Goal: Information Seeking & Learning: Learn about a topic

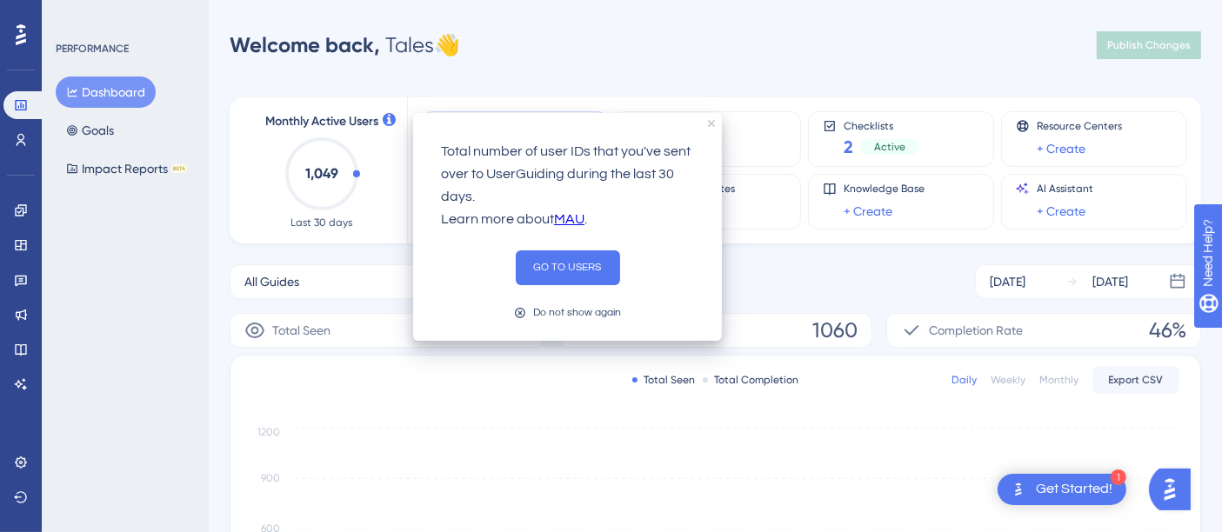
click at [383, 119] on icon at bounding box center [389, 119] width 13 height 13
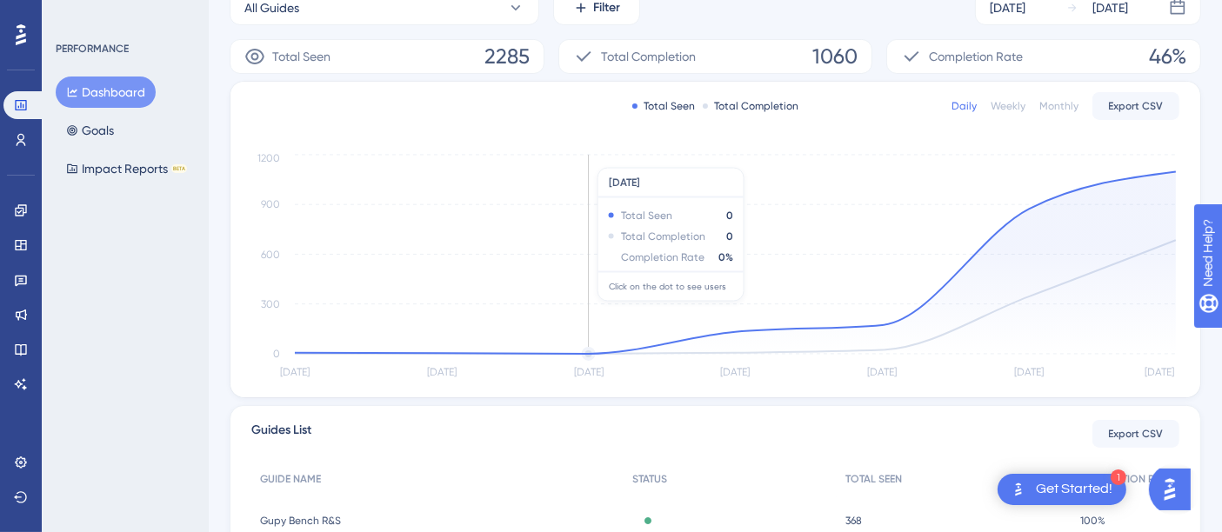
scroll to position [29, 0]
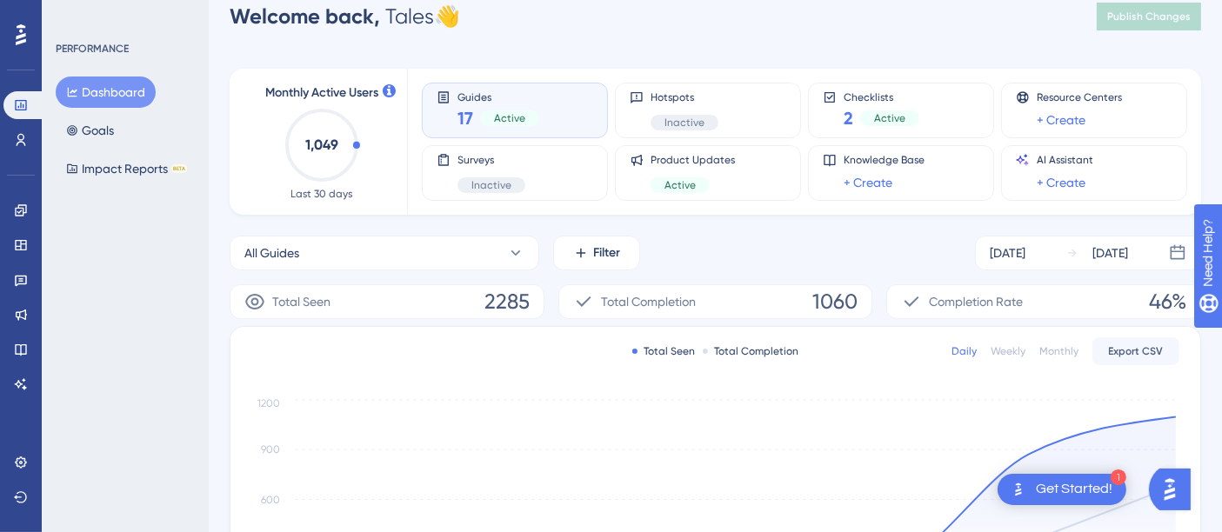
click at [346, 126] on icon "1,049" at bounding box center [321, 145] width 77 height 77
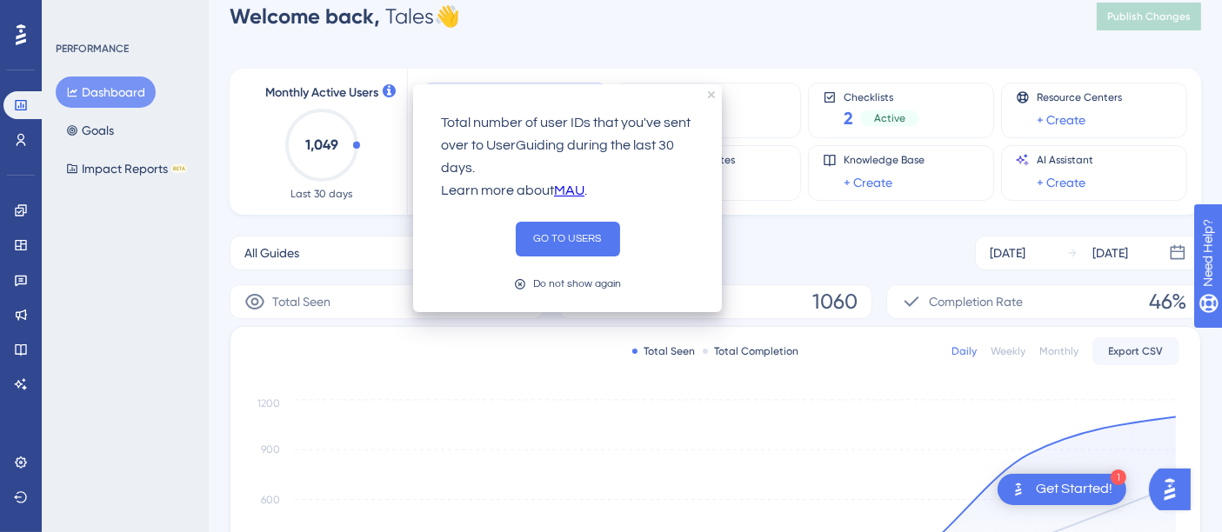
click at [384, 97] on div at bounding box center [389, 92] width 13 height 16
click at [703, 103] on div "Total number of user IDs that you've sent over to UserGuiding during the last 3…" at bounding box center [567, 157] width 281 height 118
click at [712, 98] on div "Total number of user IDs that you've sent over to UserGuiding during the last 3…" at bounding box center [567, 198] width 309 height 228
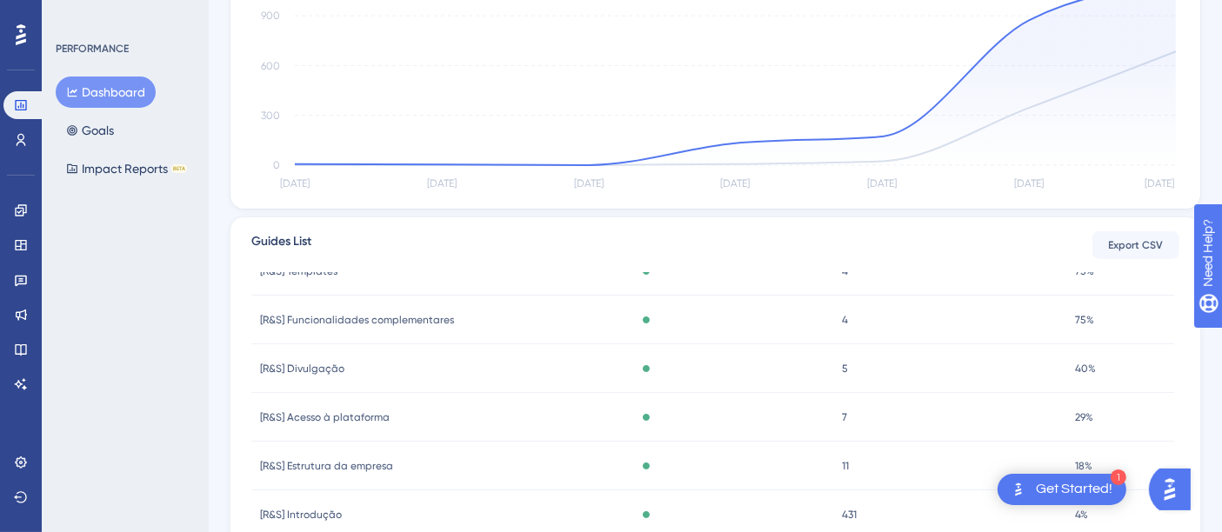
scroll to position [593, 0]
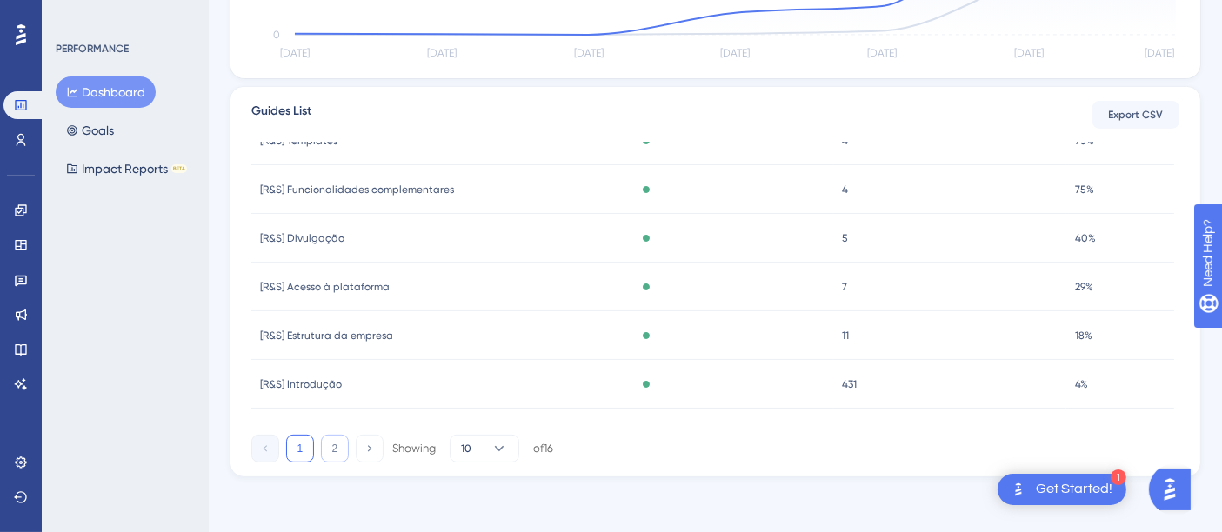
click at [335, 454] on button "2" at bounding box center [335, 449] width 28 height 28
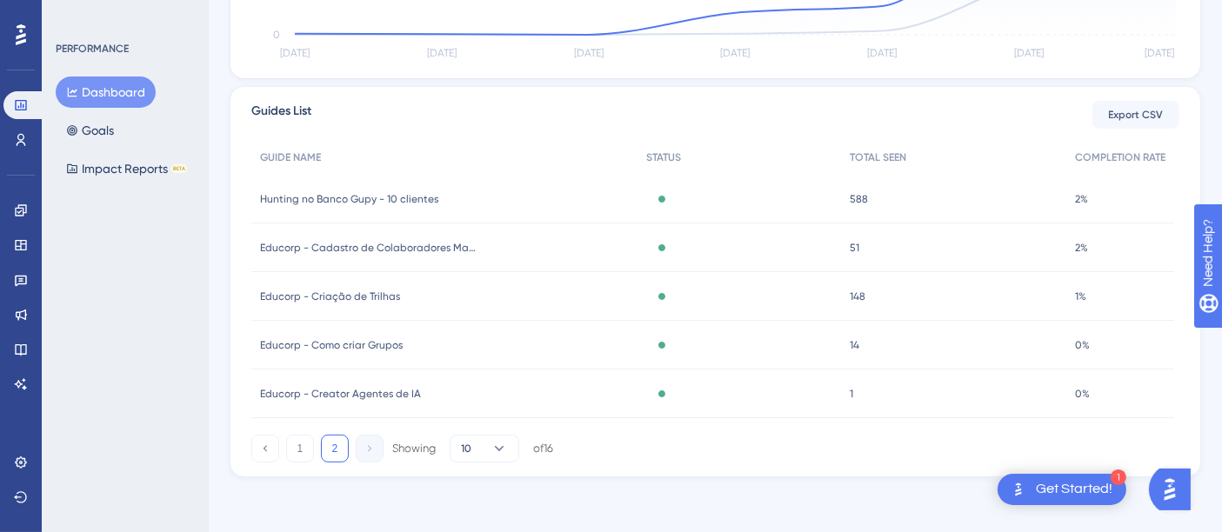
scroll to position [0, 0]
click at [738, 314] on div "Active" at bounding box center [738, 299] width 203 height 49
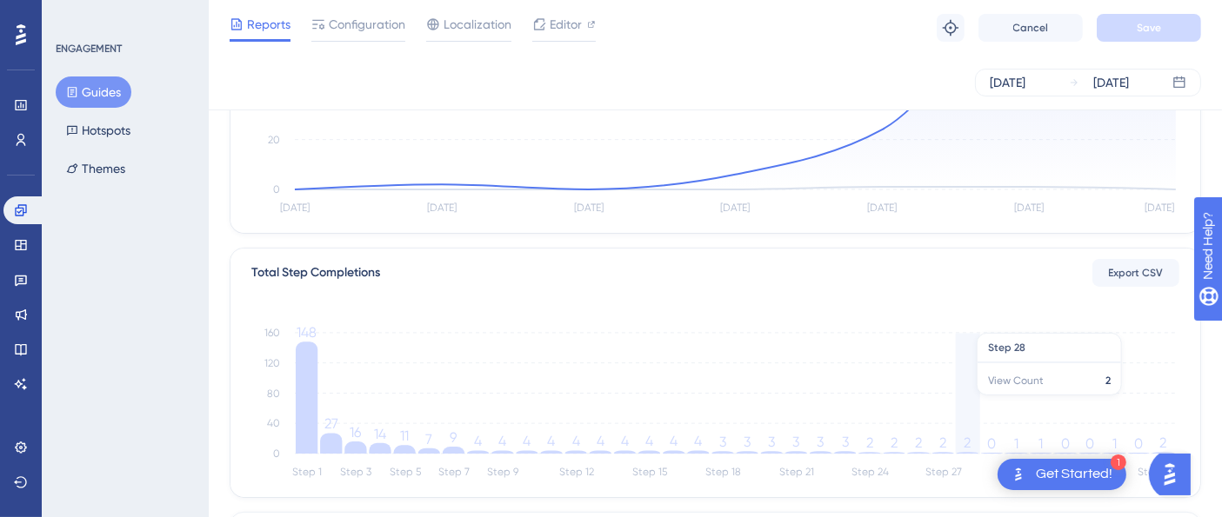
scroll to position [331, 0]
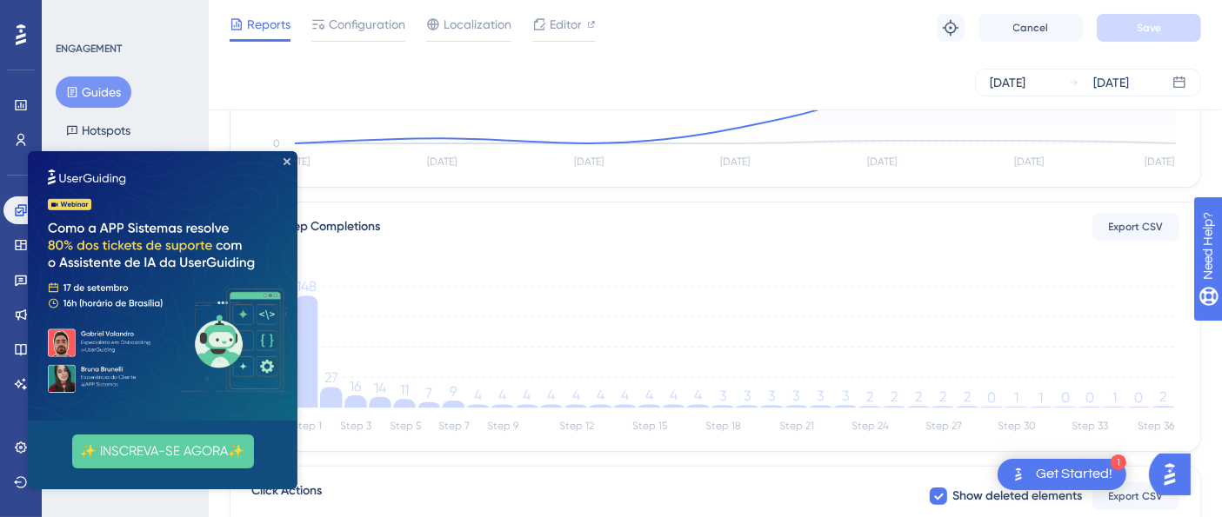
click at [308, 163] on icon "Sep 6 Sep 7 Sep 8 Sep 9 Sep 10 Sep 11 Sep 12 0 20 40 60 80" at bounding box center [715, 57] width 929 height 234
click at [295, 157] on img at bounding box center [163, 286] width 270 height 270
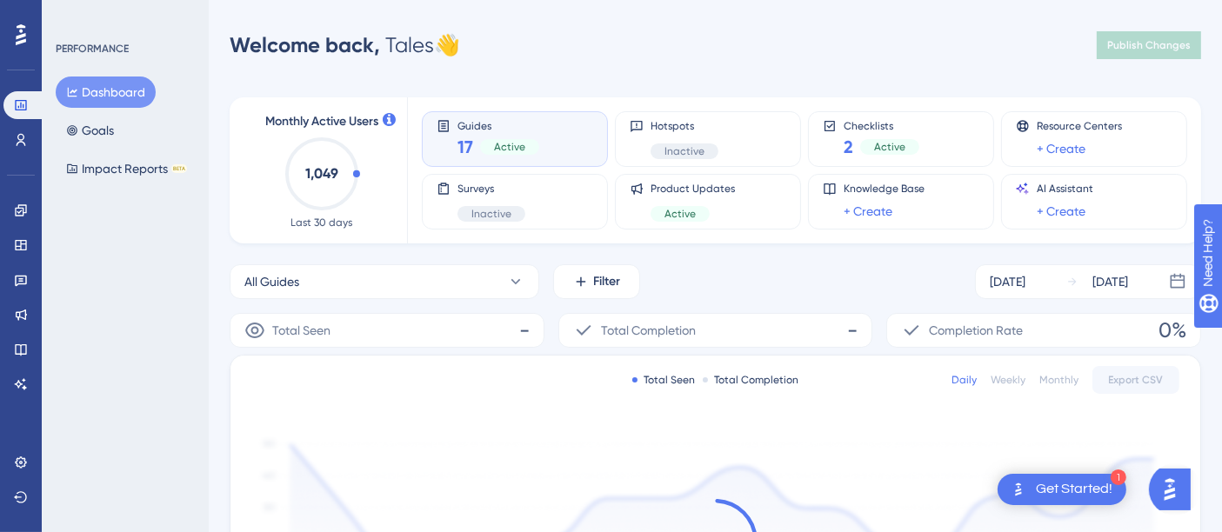
drag, startPoint x: 356, startPoint y: 168, endPoint x: 320, endPoint y: 137, distance: 47.4
click at [320, 137] on icon "1,049" at bounding box center [321, 174] width 77 height 77
drag, startPoint x: 320, startPoint y: 137, endPoint x: 365, endPoint y: 116, distance: 49.8
click at [365, 116] on div "Monthly Active Users 1,049 Last 30 days" at bounding box center [321, 170] width 129 height 118
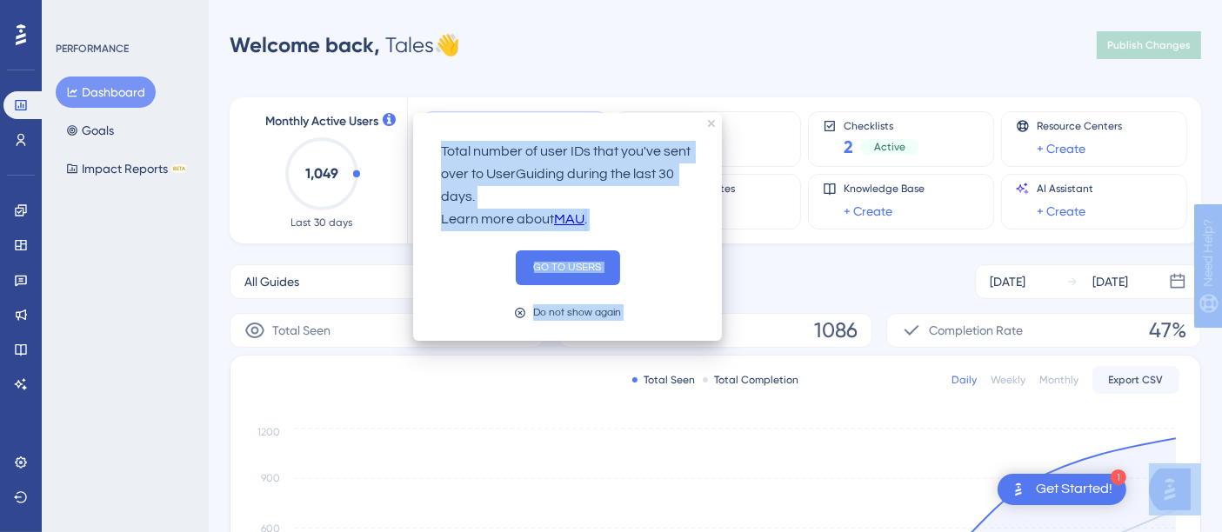
drag, startPoint x: 383, startPoint y: 123, endPoint x: 0, endPoint y: 180, distance: 387.7
click at [0, 0] on body "1 Get Started! Total number of user IDs that you've sent over to UserGuiding du…" at bounding box center [611, 0] width 1222 height 0
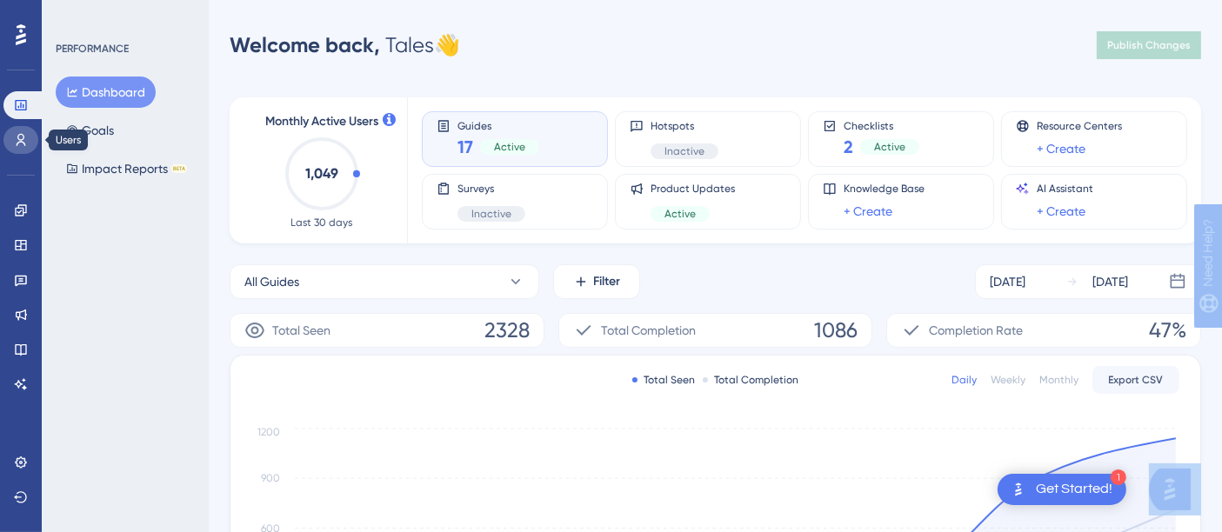
click at [22, 146] on icon at bounding box center [21, 140] width 14 height 14
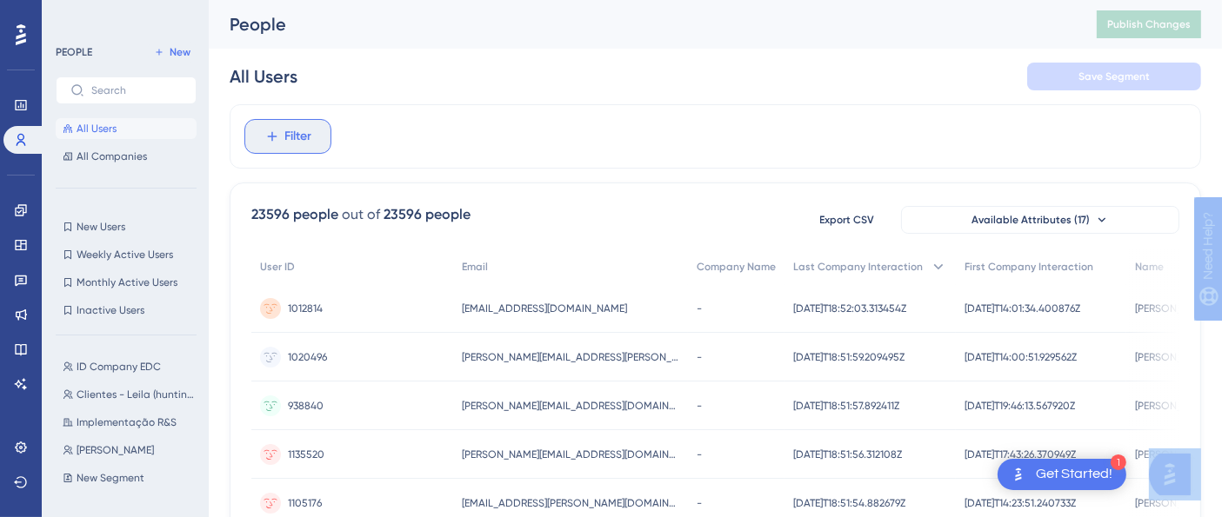
click at [310, 153] on button "Filter" at bounding box center [287, 136] width 87 height 35
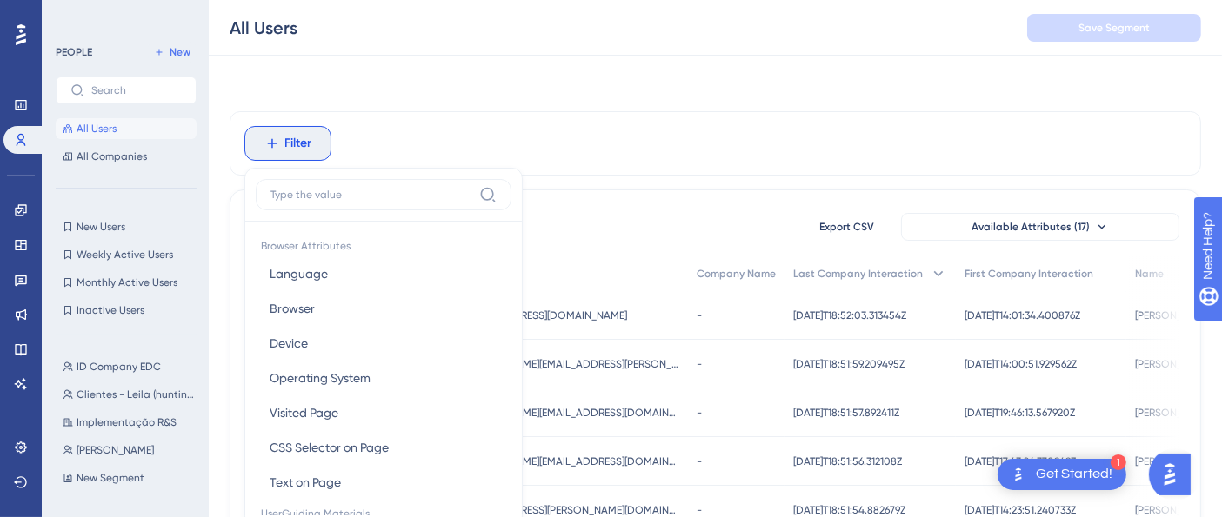
scroll to position [81, 0]
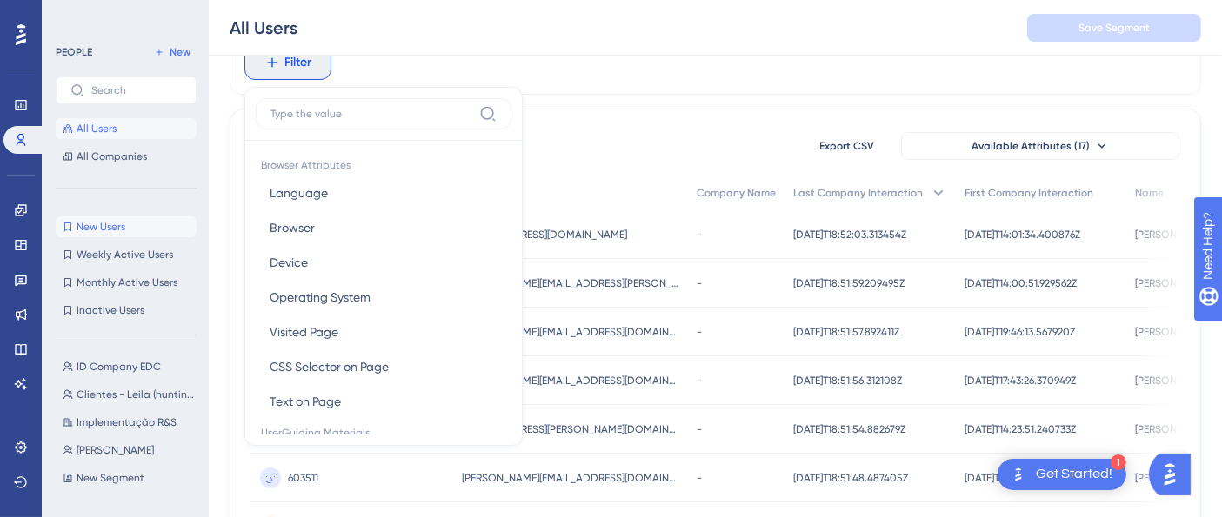
click at [99, 227] on span "New Users" at bounding box center [101, 227] width 49 height 14
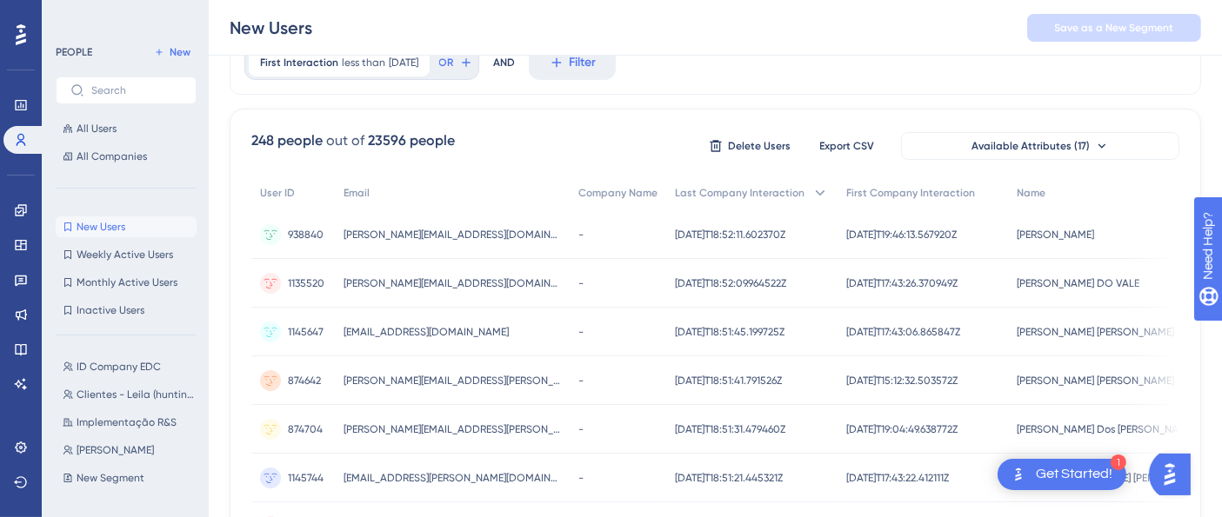
scroll to position [0, 0]
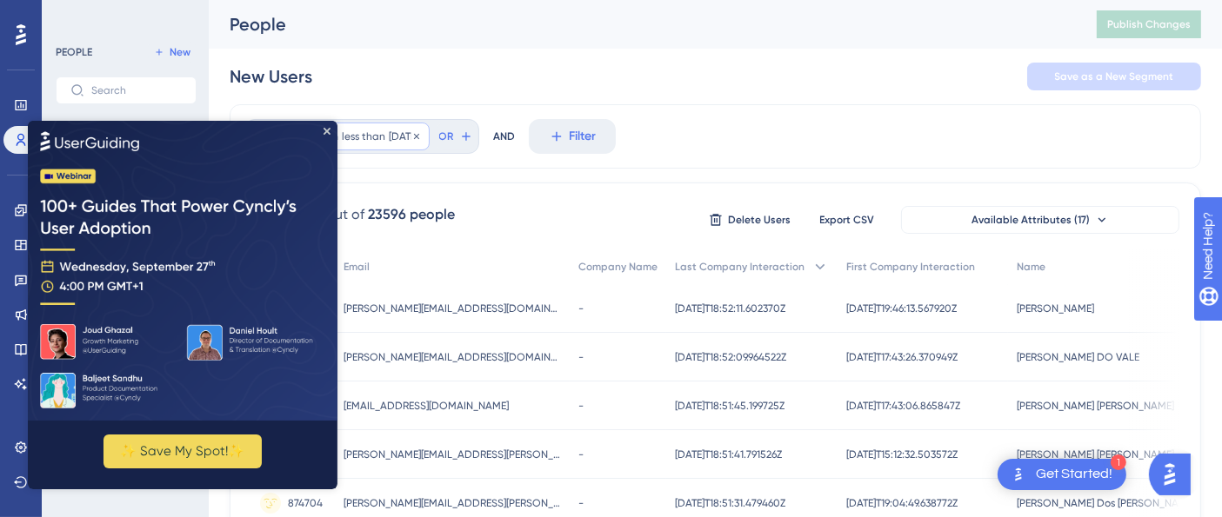
click at [402, 137] on span "[DATE]" at bounding box center [404, 137] width 30 height 14
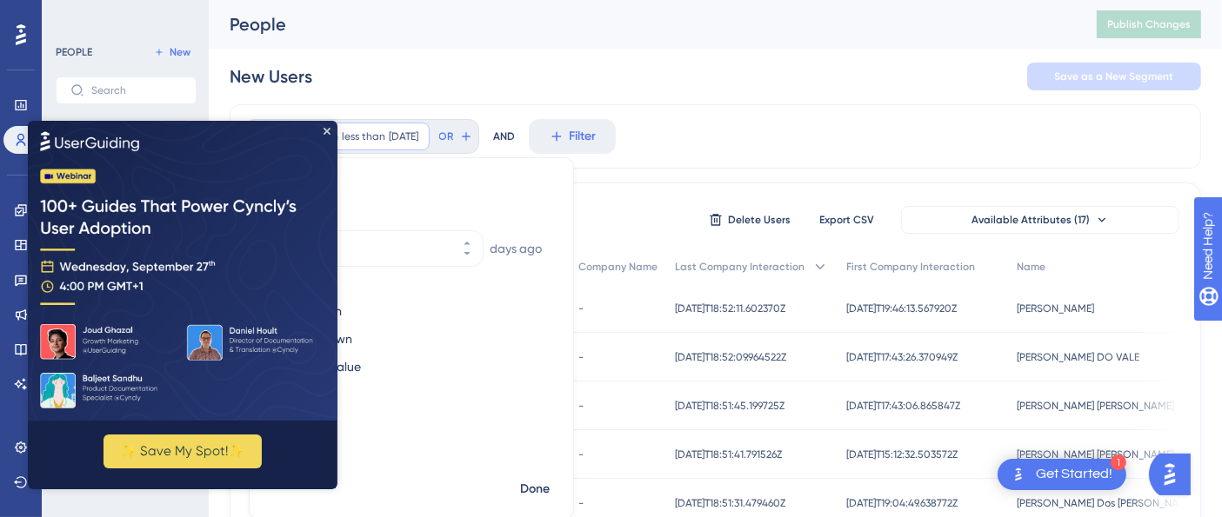
click at [331, 127] on img at bounding box center [183, 271] width 310 height 300
click at [330, 133] on img at bounding box center [183, 271] width 310 height 300
click at [340, 128] on div "First Interaction less than [DATE] [DATE] Remove" at bounding box center [339, 137] width 181 height 28
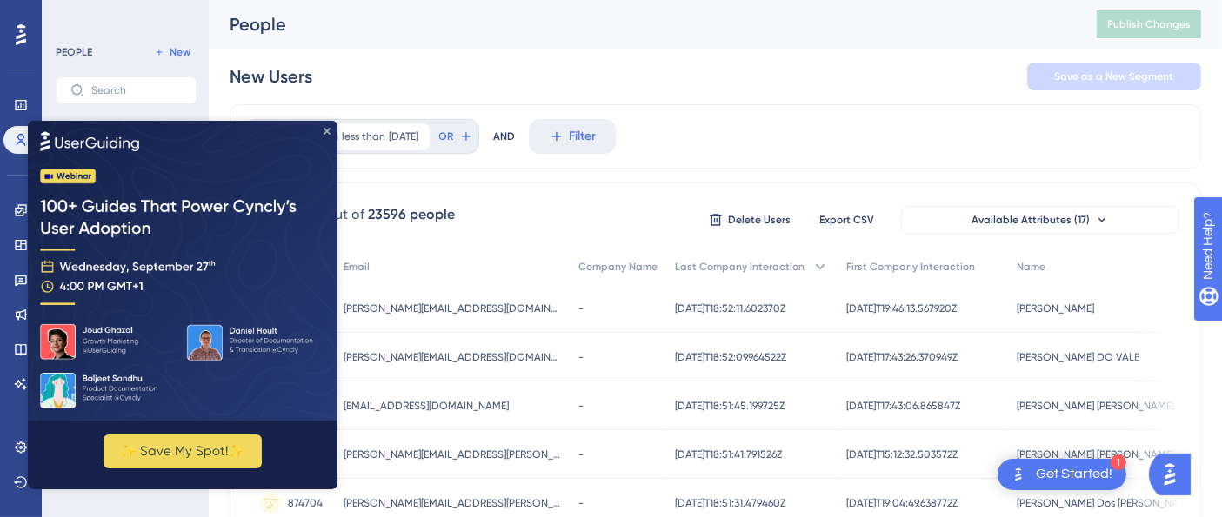
click at [327, 129] on icon "Close Preview" at bounding box center [326, 131] width 7 height 7
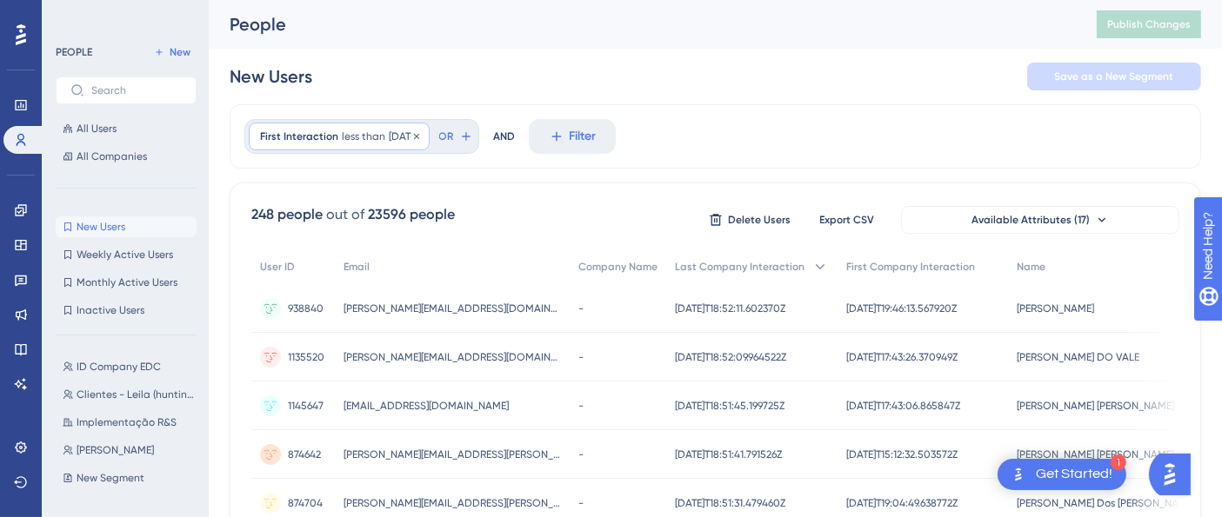
click at [378, 130] on span "less than" at bounding box center [363, 137] width 43 height 14
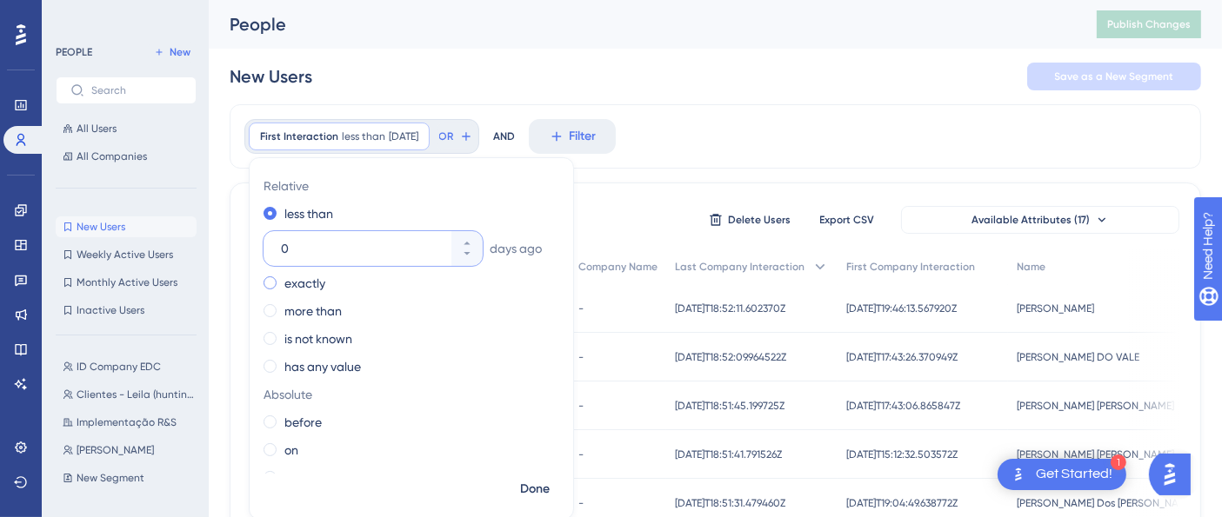
type input "0"
click at [296, 282] on label "exactly" at bounding box center [304, 283] width 41 height 21
click at [508, 488] on div "Done" at bounding box center [411, 496] width 323 height 45
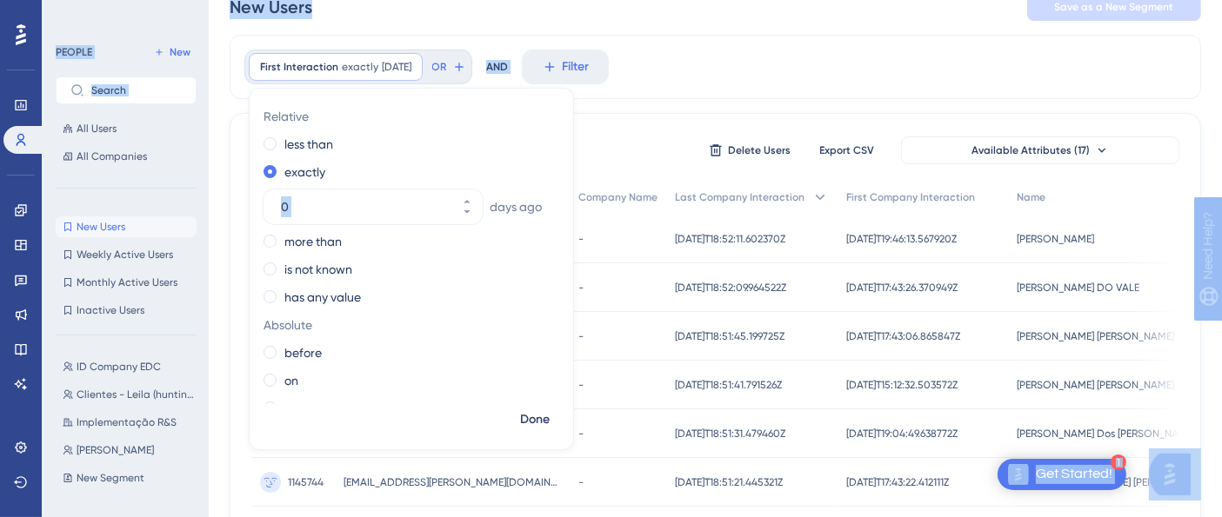
drag, startPoint x: 508, startPoint y: 488, endPoint x: 570, endPoint y: 523, distance: 71.6
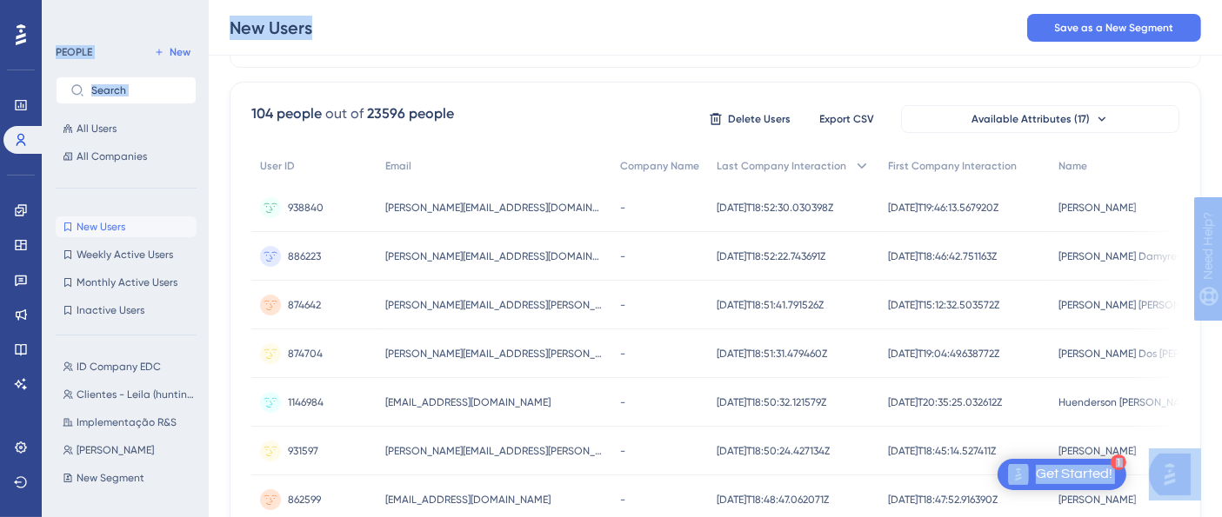
scroll to position [15, 0]
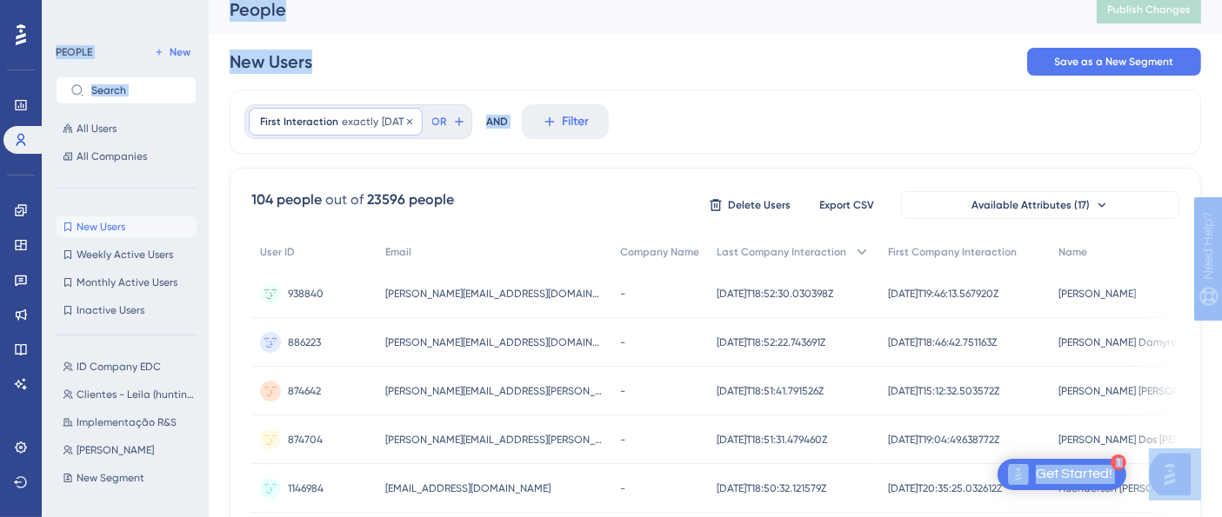
click at [399, 124] on span "[DATE]" at bounding box center [397, 122] width 30 height 14
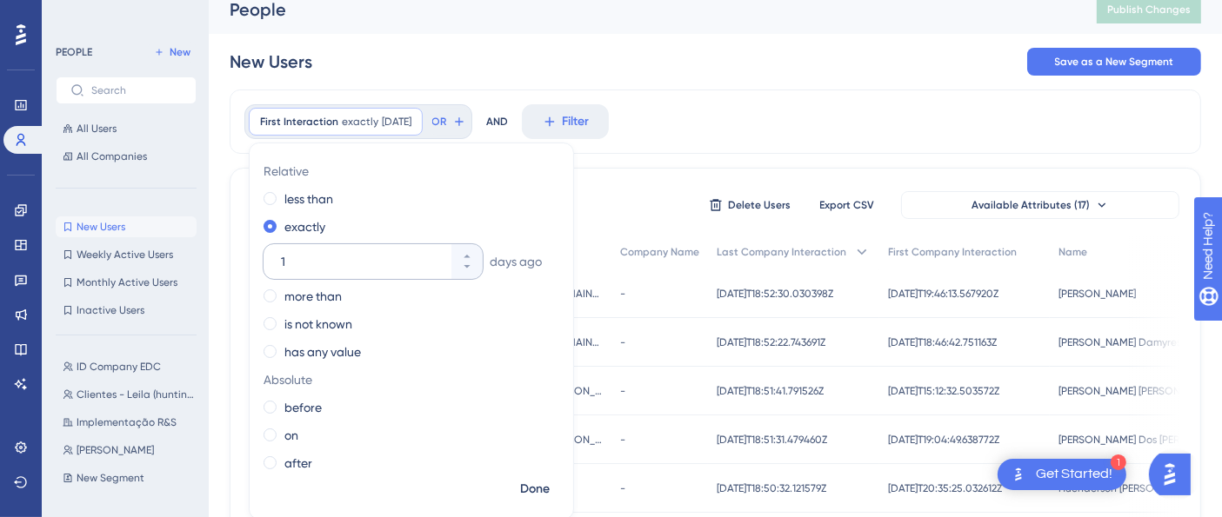
type input "1"
click at [521, 490] on span "Done" at bounding box center [535, 489] width 30 height 21
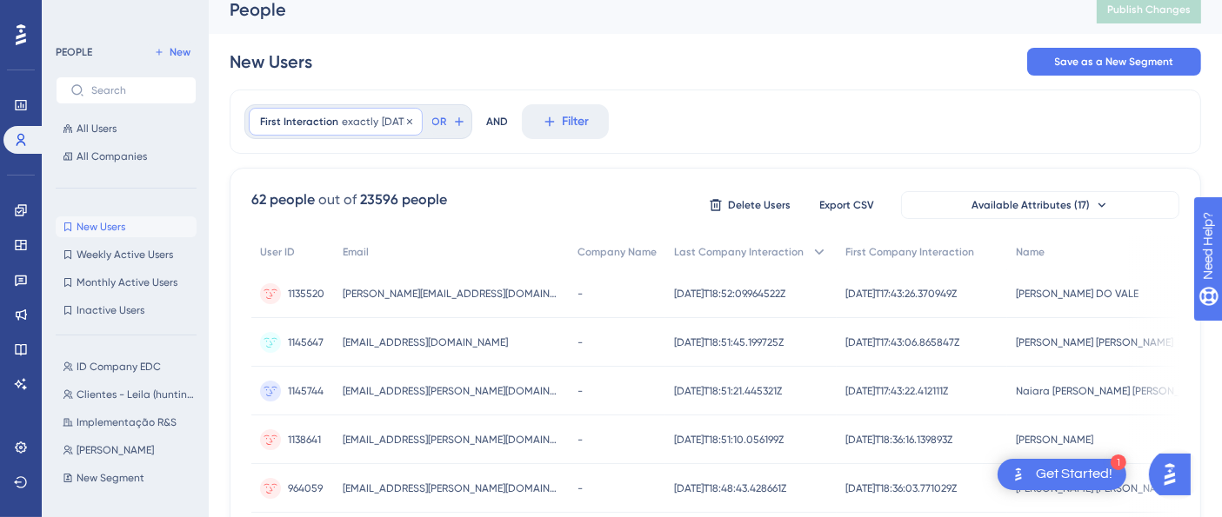
click at [344, 115] on span "exactly" at bounding box center [360, 122] width 37 height 14
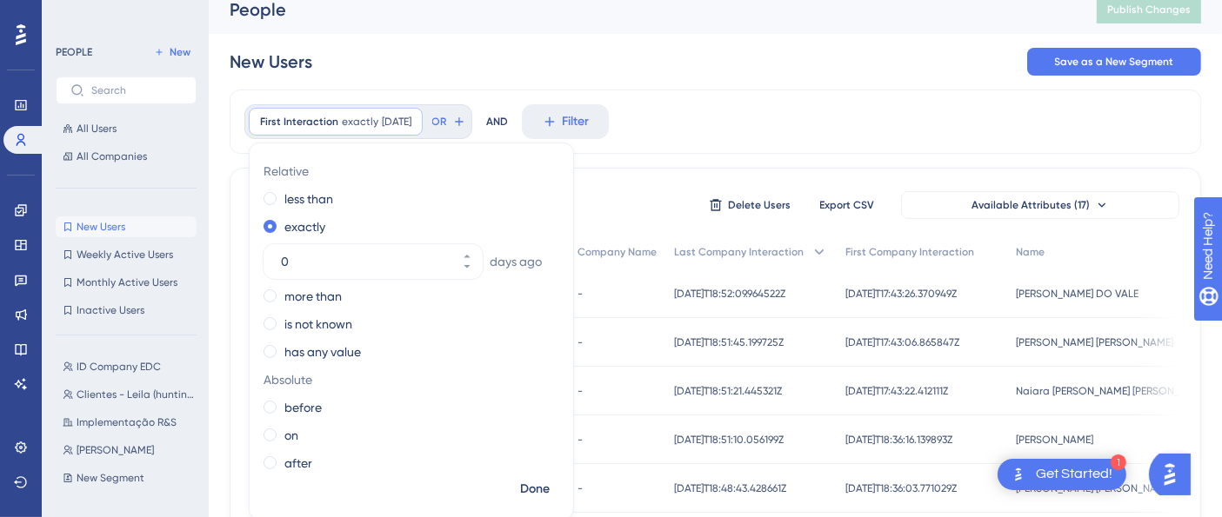
type input "02"
click at [529, 492] on span "Done" at bounding box center [535, 489] width 30 height 21
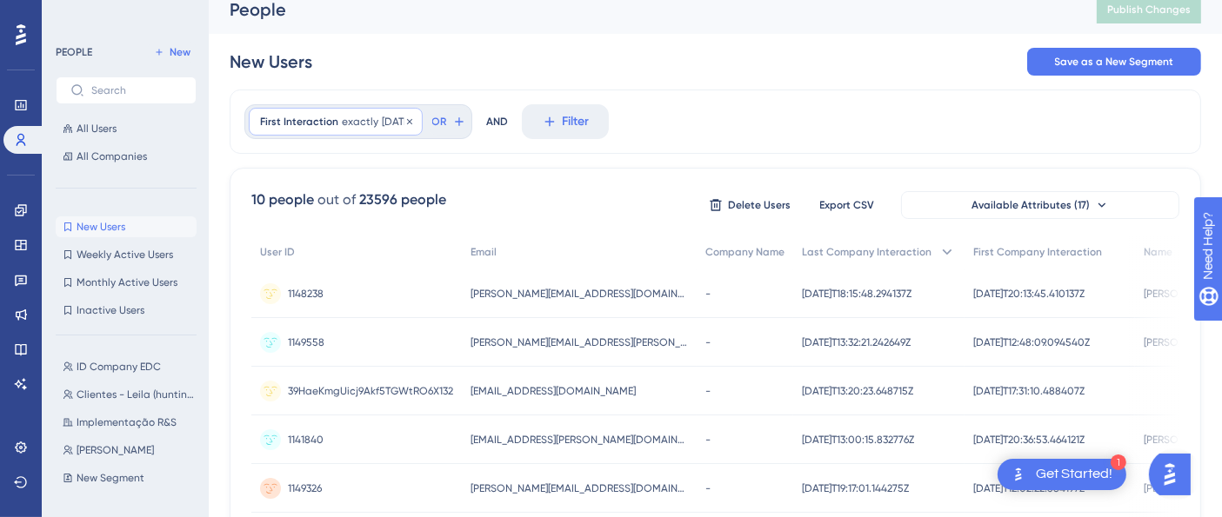
click at [357, 127] on span "exactly" at bounding box center [360, 122] width 37 height 14
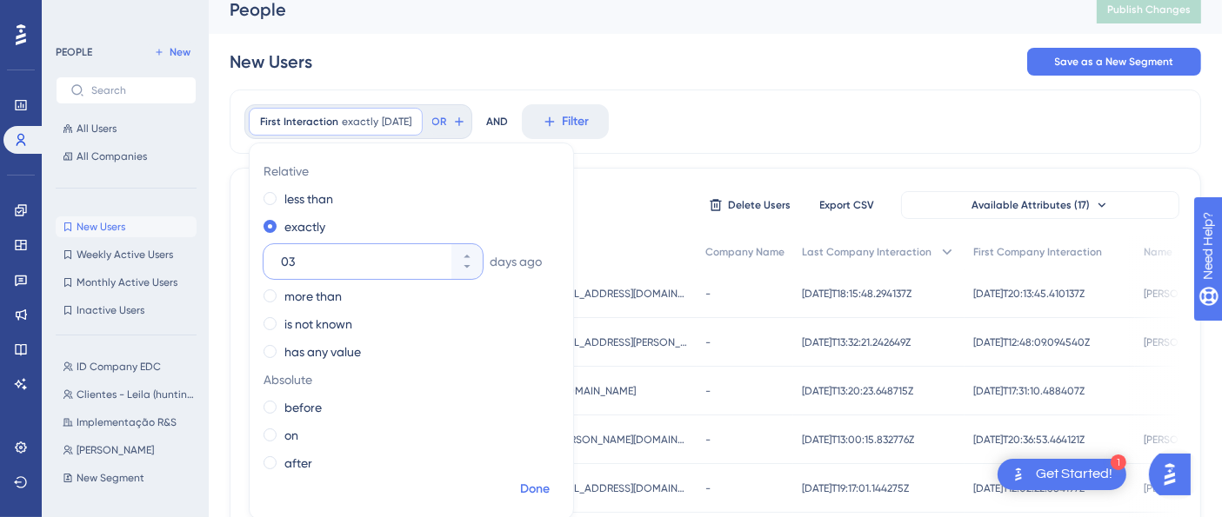
type input "03"
click at [537, 486] on span "Done" at bounding box center [535, 489] width 30 height 21
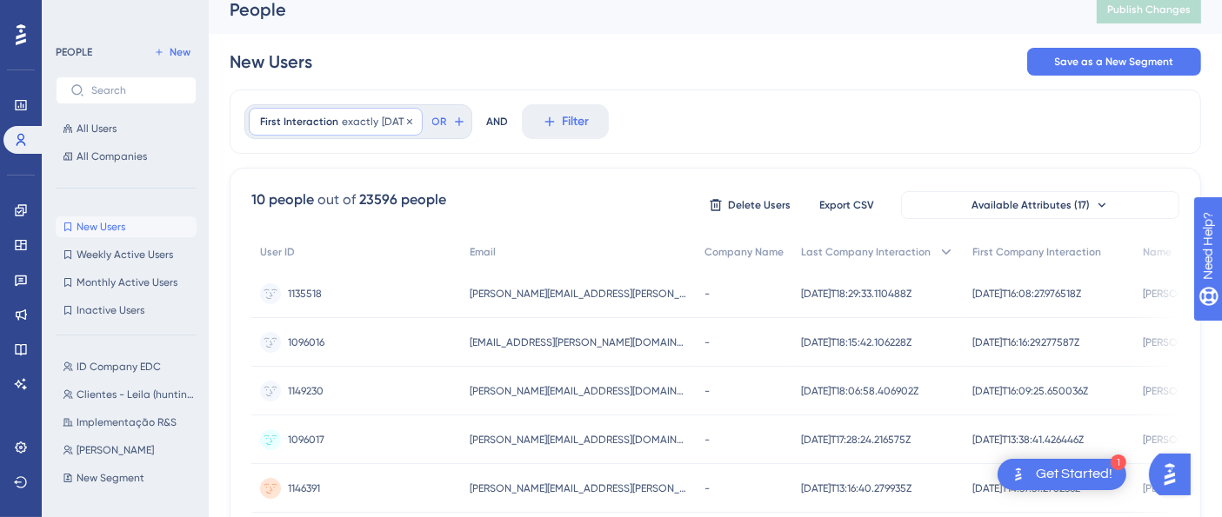
click at [368, 129] on div "First Interaction exactly [DATE] [DATE] Remove" at bounding box center [336, 122] width 174 height 28
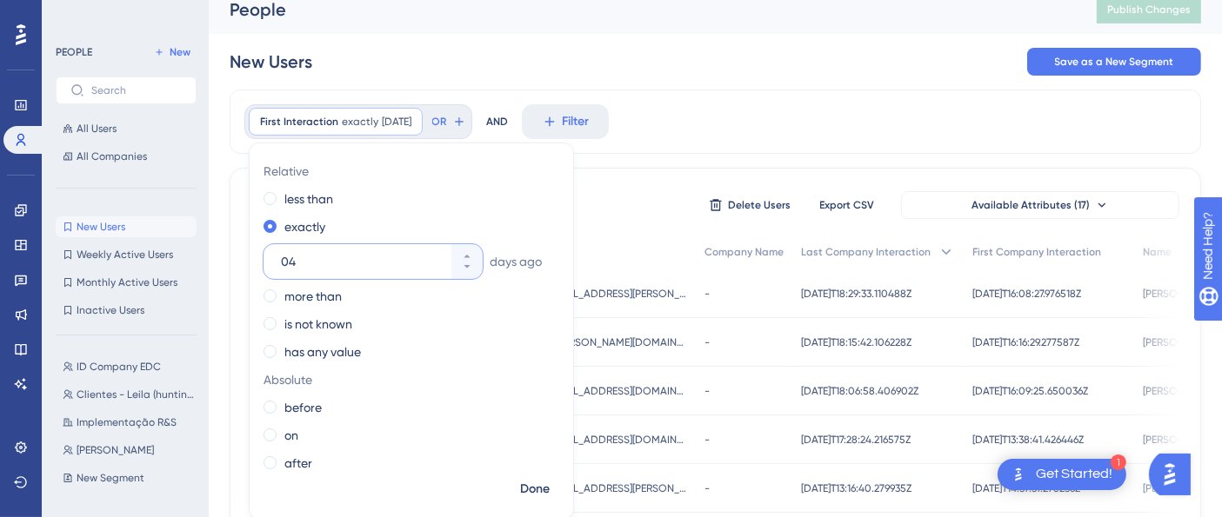
type input "04"
drag, startPoint x: 561, startPoint y: 488, endPoint x: 541, endPoint y: 490, distance: 20.2
click at [541, 490] on div "Done" at bounding box center [411, 496] width 323 height 45
click at [541, 490] on span "Done" at bounding box center [535, 489] width 30 height 21
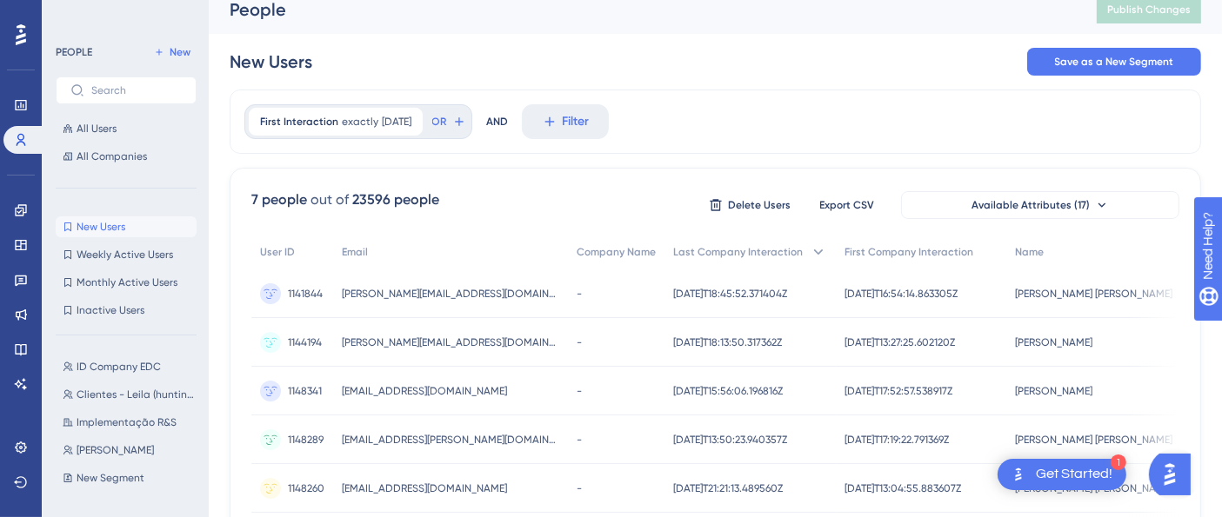
click at [367, 144] on div "First Interaction exactly [DATE] [DATE] Remove OR AND Filter" at bounding box center [715, 122] width 971 height 64
drag, startPoint x: 367, startPoint y: 143, endPoint x: 372, endPoint y: 132, distance: 12.4
click at [372, 132] on div "First Interaction exactly [DATE] [DATE] Remove OR AND Filter" at bounding box center [715, 122] width 971 height 64
click at [372, 132] on div "First Interaction exactly [DATE] [DATE] Remove" at bounding box center [336, 122] width 174 height 28
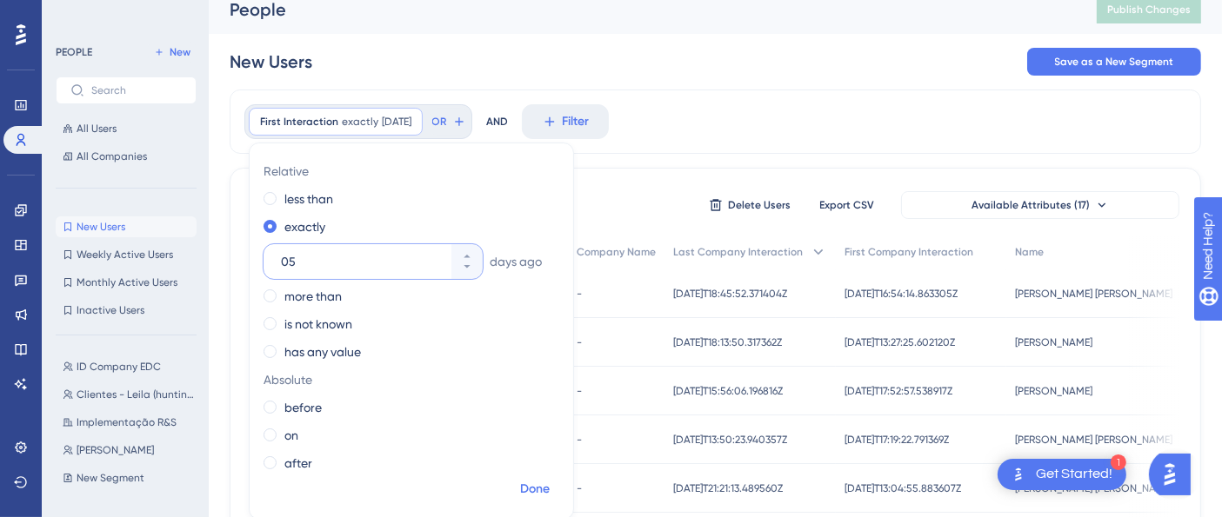
type input "05"
click at [539, 498] on span "Done" at bounding box center [535, 489] width 30 height 21
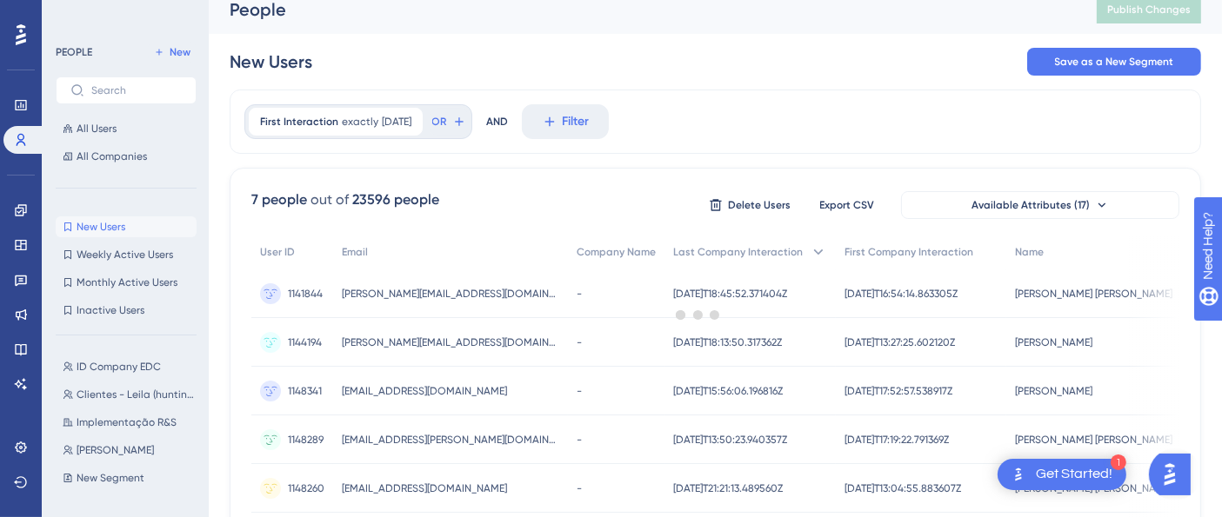
scroll to position [0, 0]
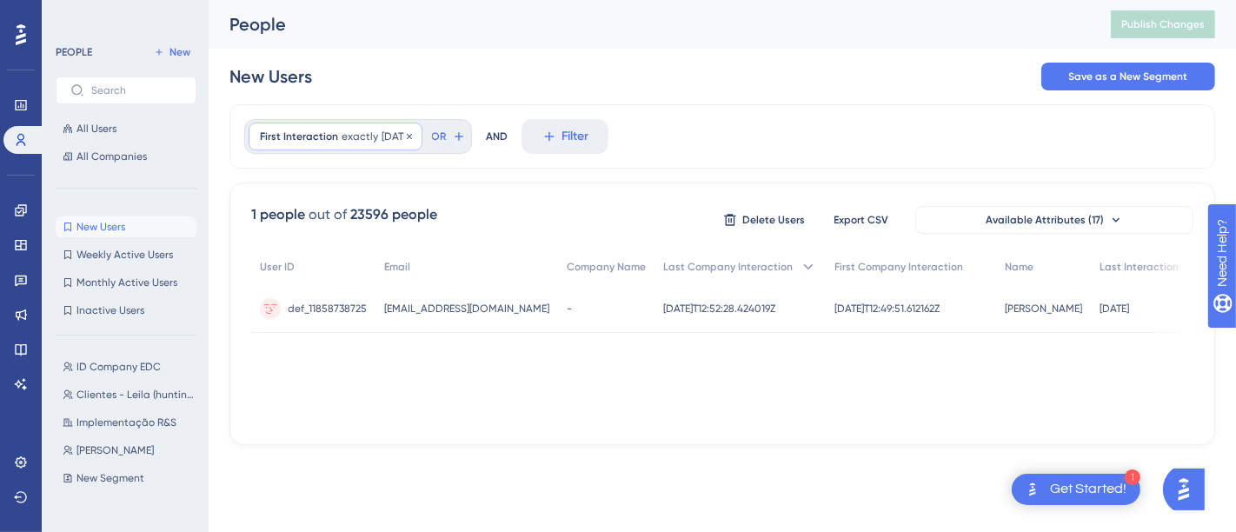
click at [368, 139] on span "exactly" at bounding box center [360, 137] width 37 height 14
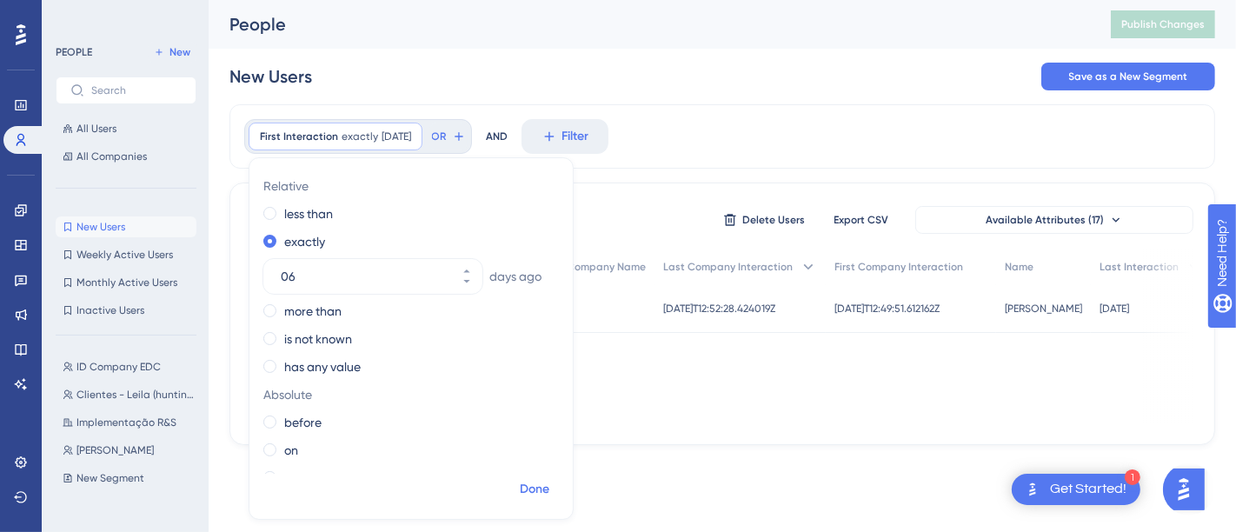
type input "06"
click at [547, 492] on span "Done" at bounding box center [535, 489] width 30 height 21
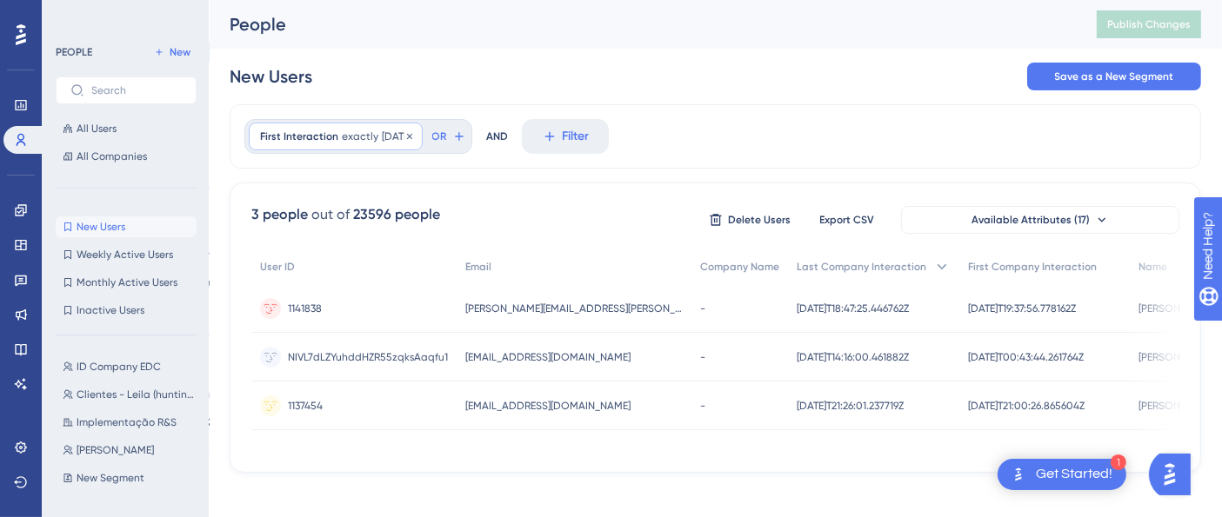
click at [342, 132] on span "exactly" at bounding box center [360, 137] width 37 height 14
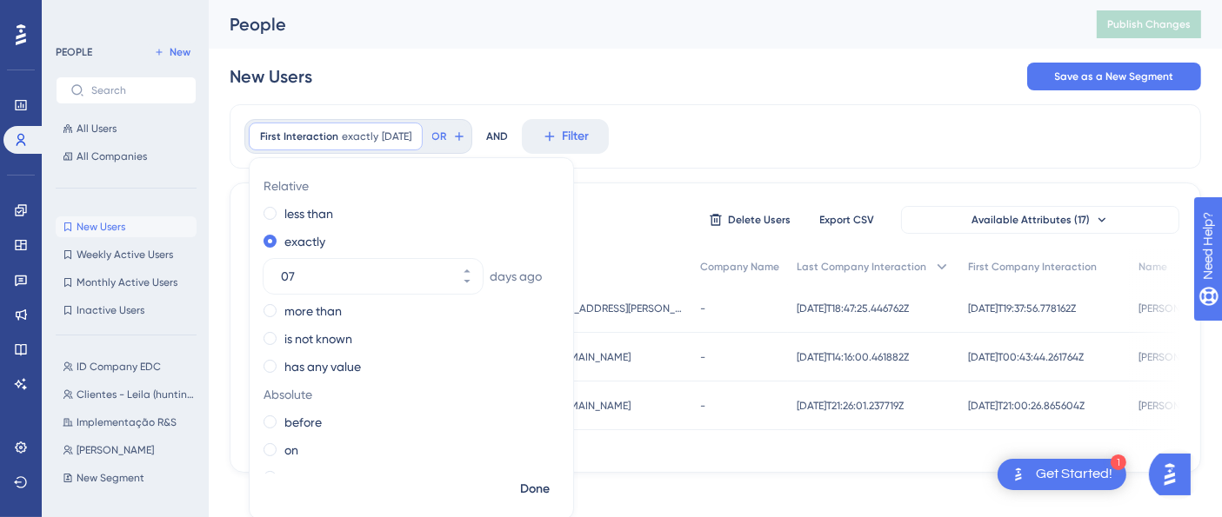
type input "07"
click at [364, 49] on div "New Users Save as a New Segment" at bounding box center [715, 77] width 971 height 56
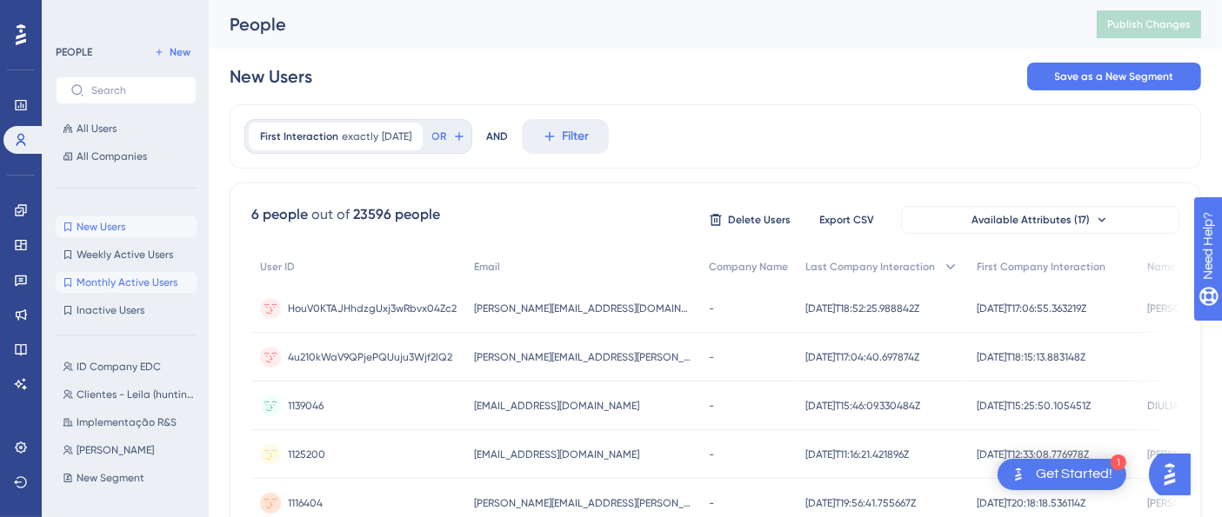
click at [153, 277] on span "Monthly Active Users" at bounding box center [127, 283] width 101 height 14
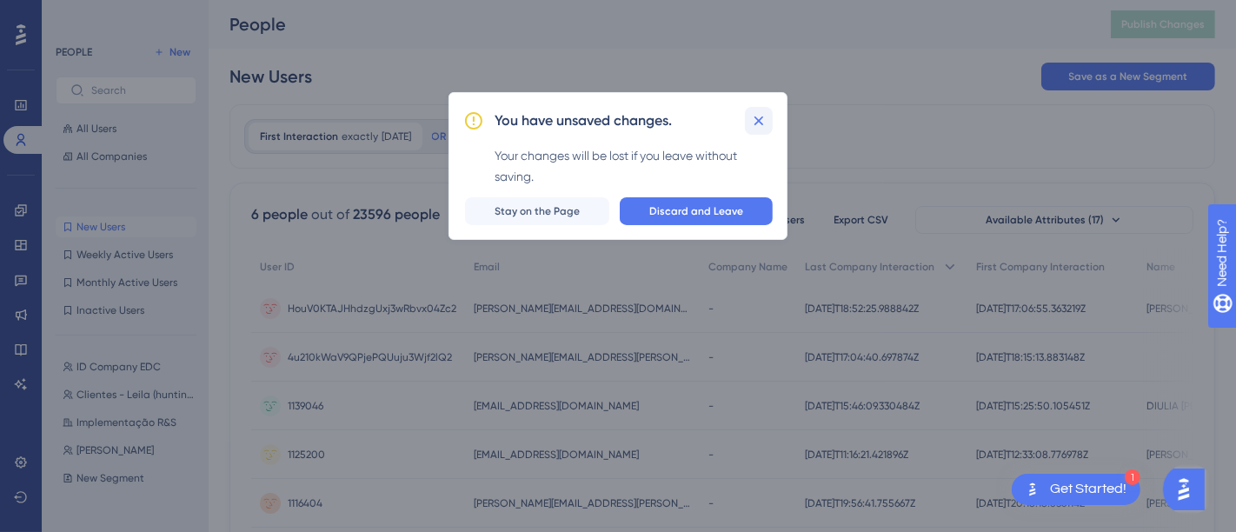
click at [750, 117] on icon at bounding box center [758, 120] width 17 height 17
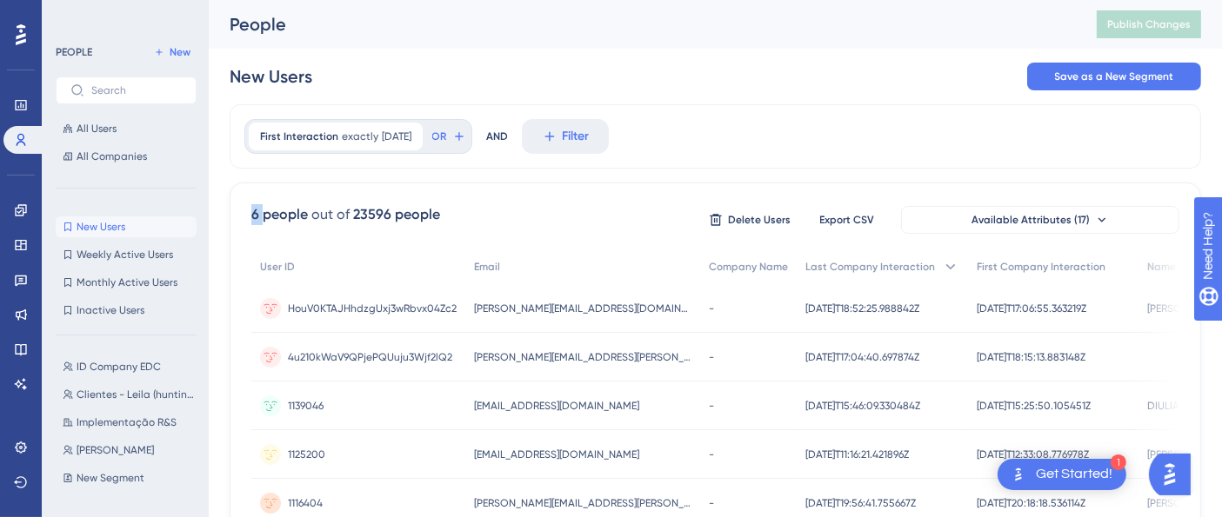
click at [750, 117] on div "First Interaction exactly [DATE] [DATE] Remove OR AND Filter" at bounding box center [715, 136] width 971 height 64
click at [116, 277] on span "Monthly Active Users" at bounding box center [127, 283] width 101 height 14
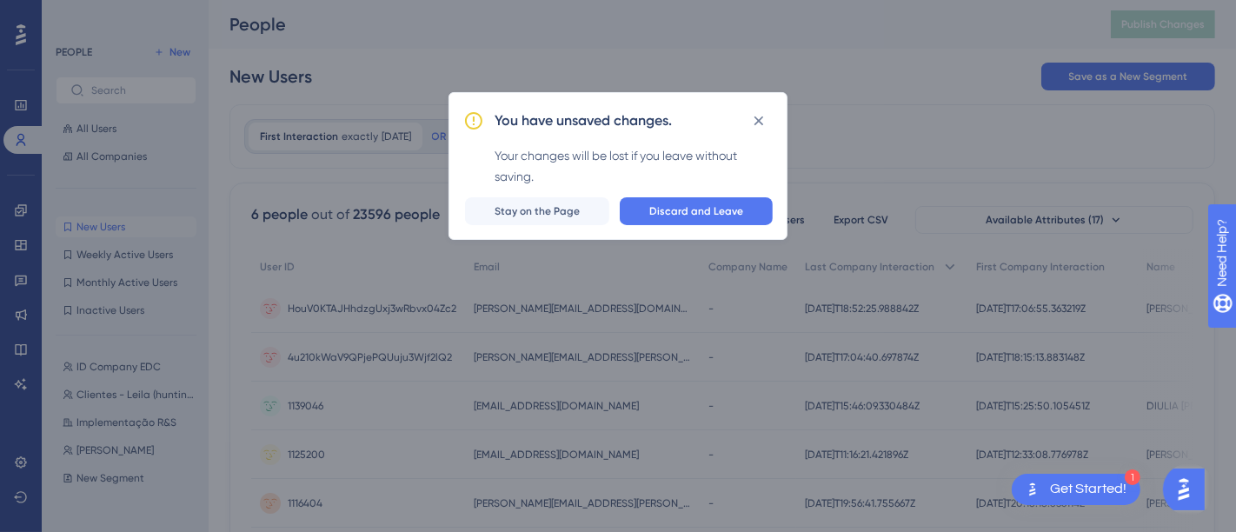
click at [161, 245] on div "You have unsaved changes. Your changes will be lost if you leave without saving…" at bounding box center [618, 266] width 1236 height 532
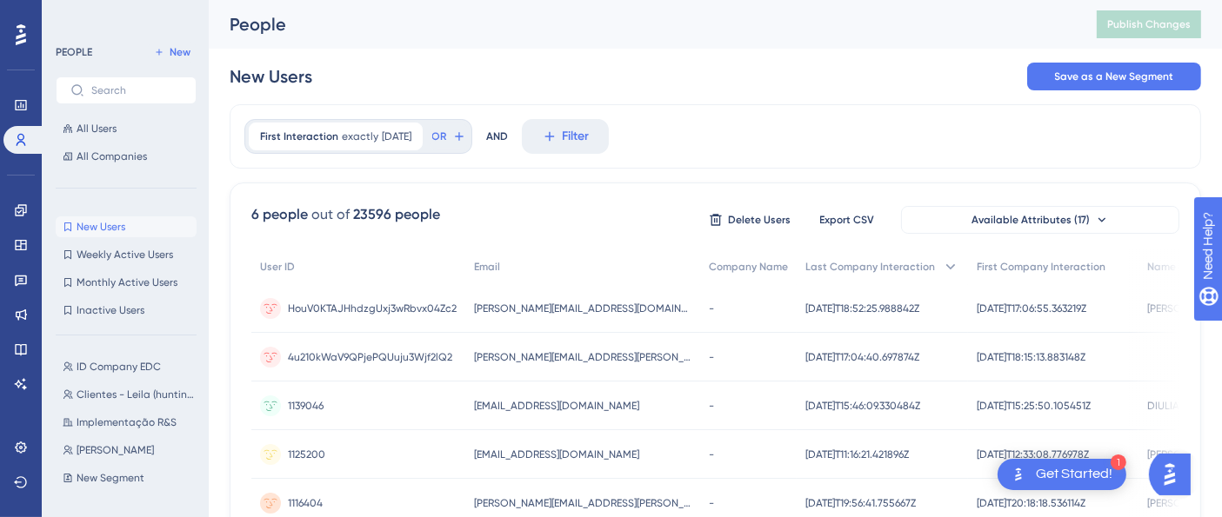
click at [161, 242] on div "New Users New Users Weekly Active Users Weekly Active Users Monthly Active User…" at bounding box center [126, 269] width 141 height 104
click at [154, 255] on span "Weekly Active Users" at bounding box center [125, 255] width 97 height 14
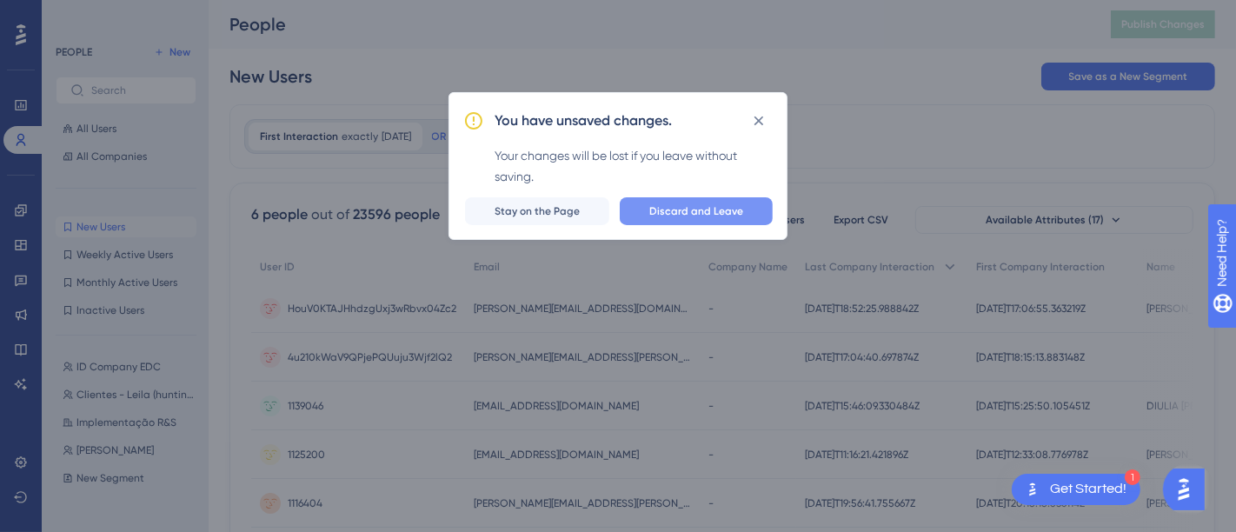
click at [675, 206] on span "Discard and Leave" at bounding box center [697, 211] width 94 height 14
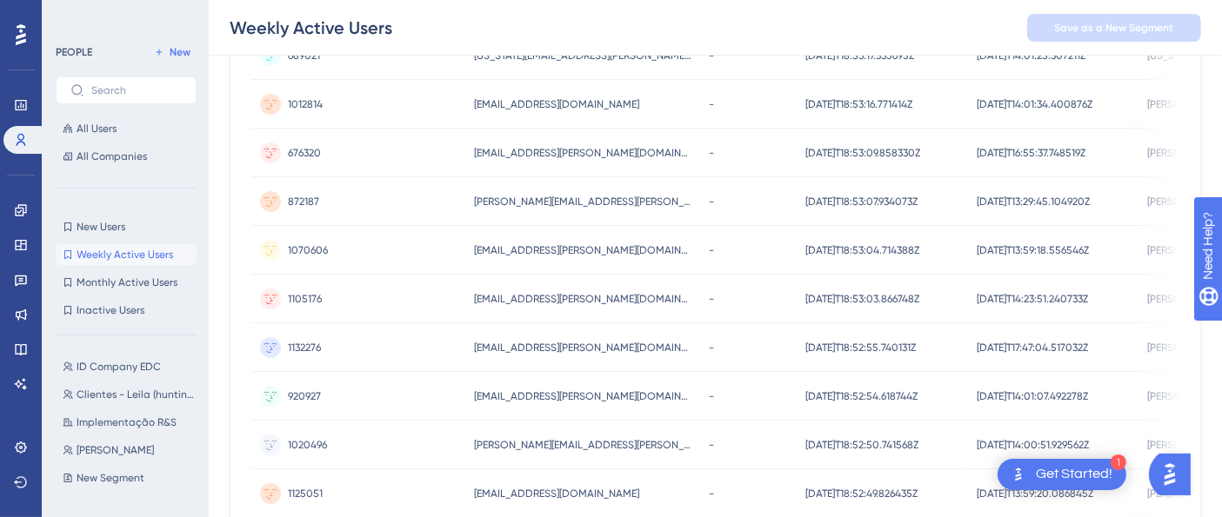
scroll to position [884, 0]
